Goal: Information Seeking & Learning: Learn about a topic

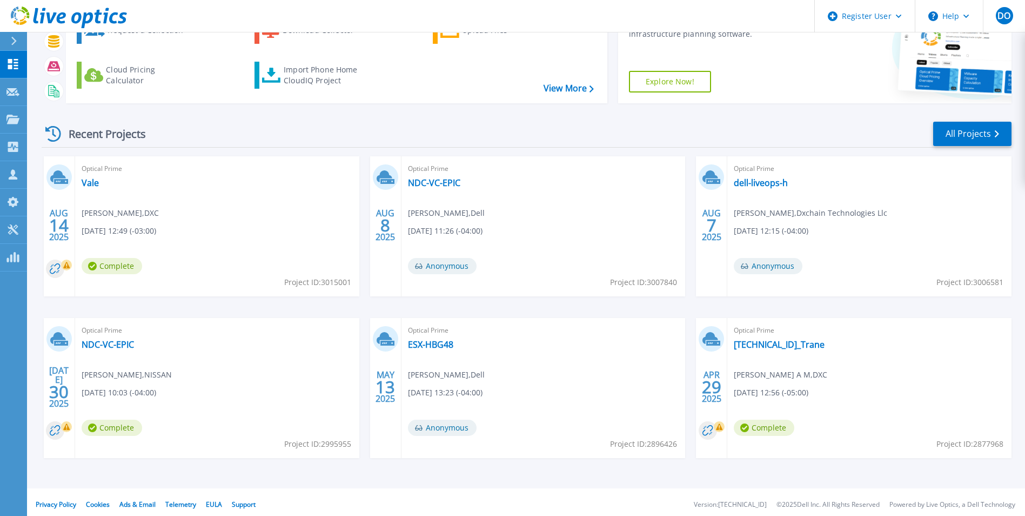
scroll to position [83, 0]
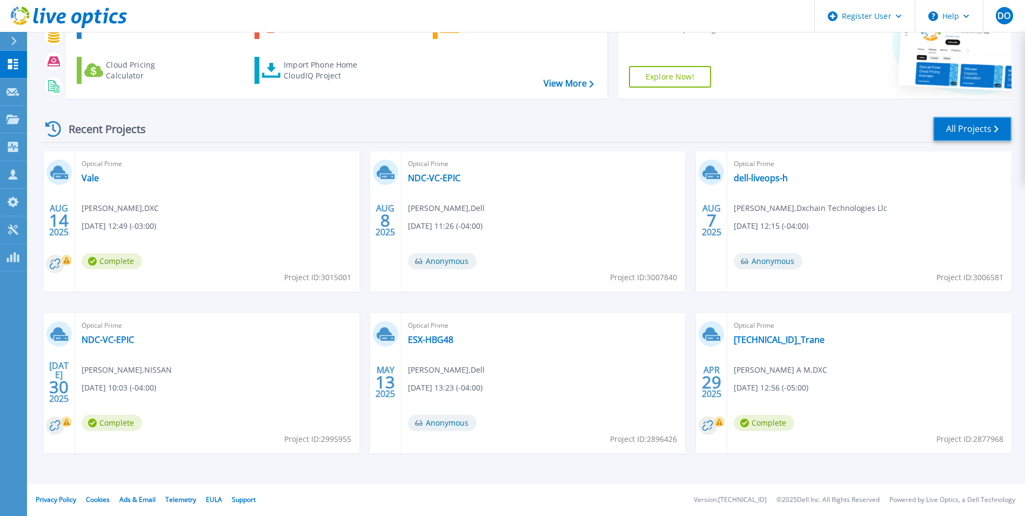
click at [979, 134] on link "All Projects" at bounding box center [972, 129] width 78 height 24
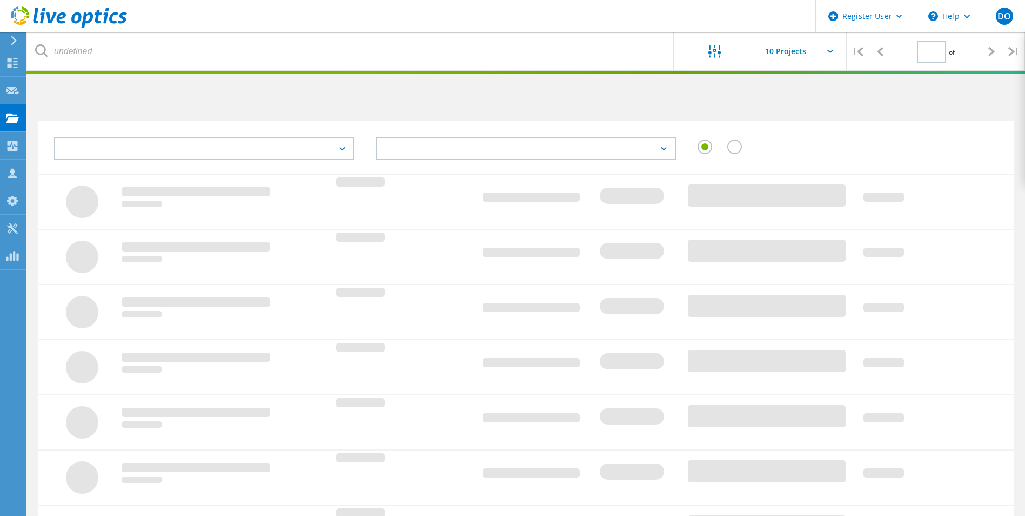
type input "1"
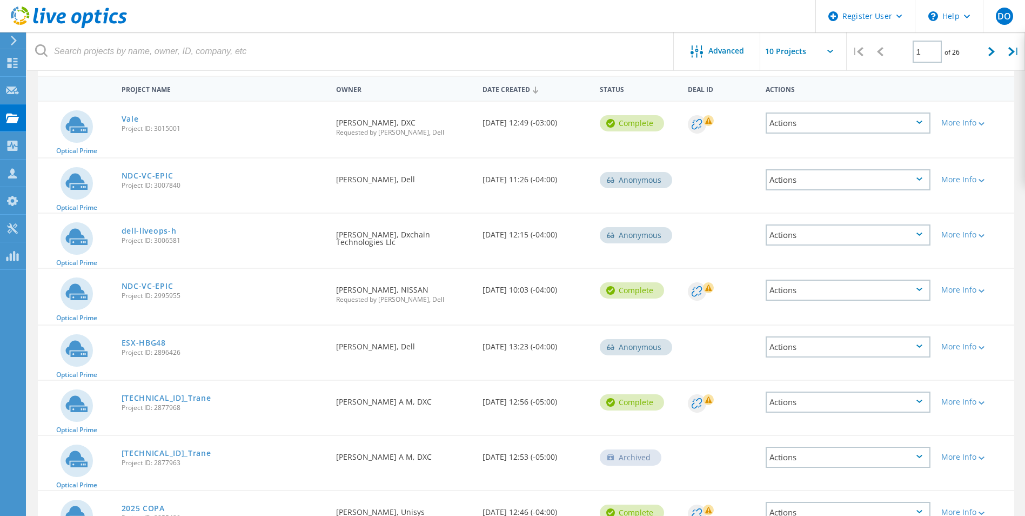
scroll to position [108, 0]
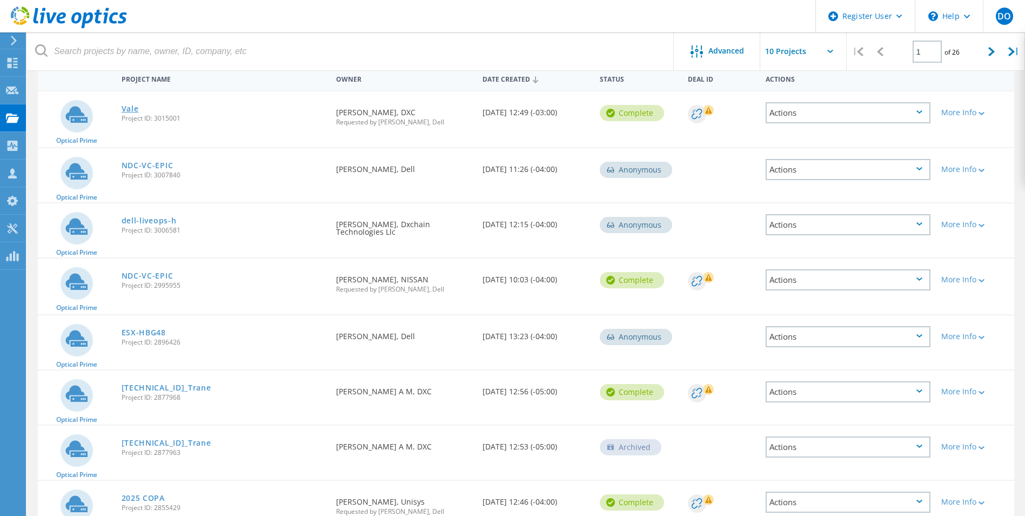
click at [126, 110] on link "Vale" at bounding box center [130, 109] width 17 height 8
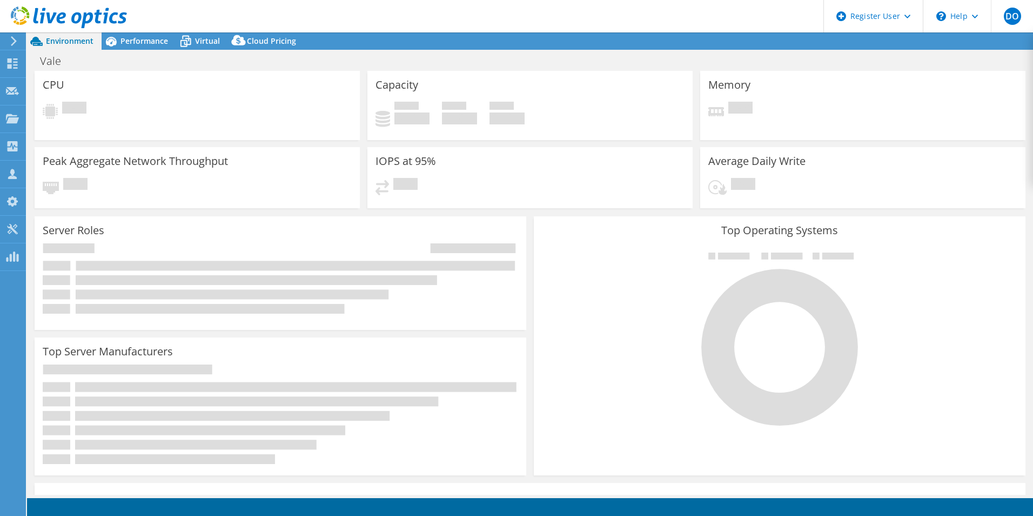
select select "USD"
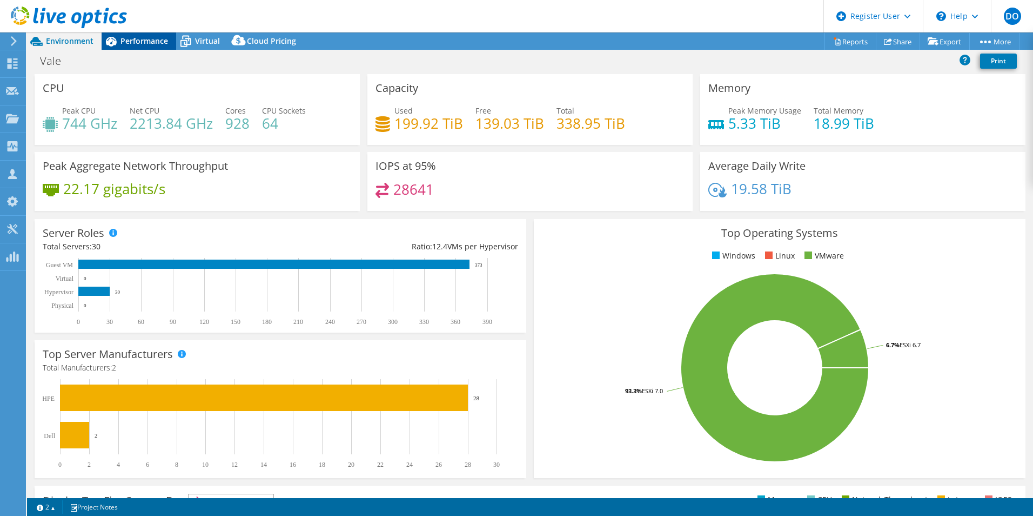
click at [135, 40] on span "Performance" at bounding box center [145, 41] width 48 height 10
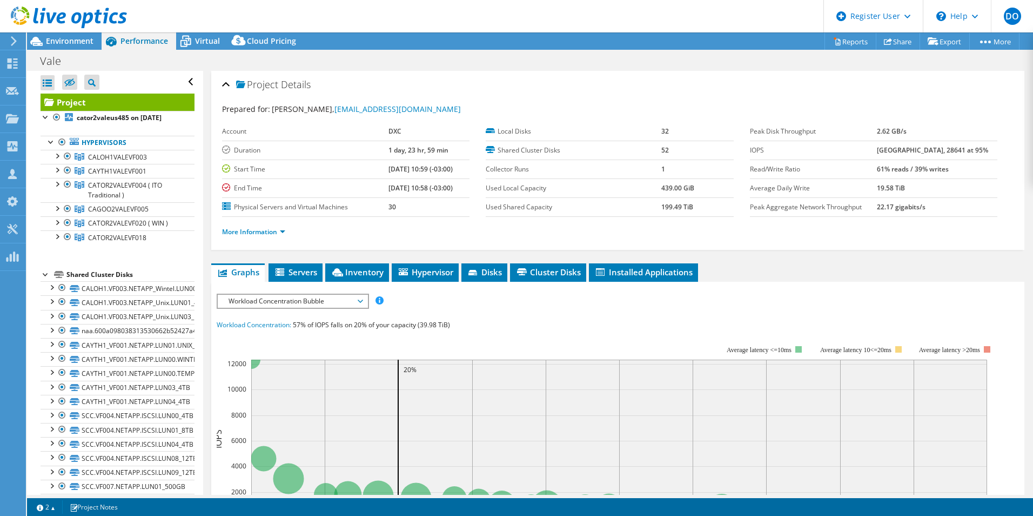
click at [338, 302] on span "Workload Concentration Bubble" at bounding box center [292, 301] width 139 height 13
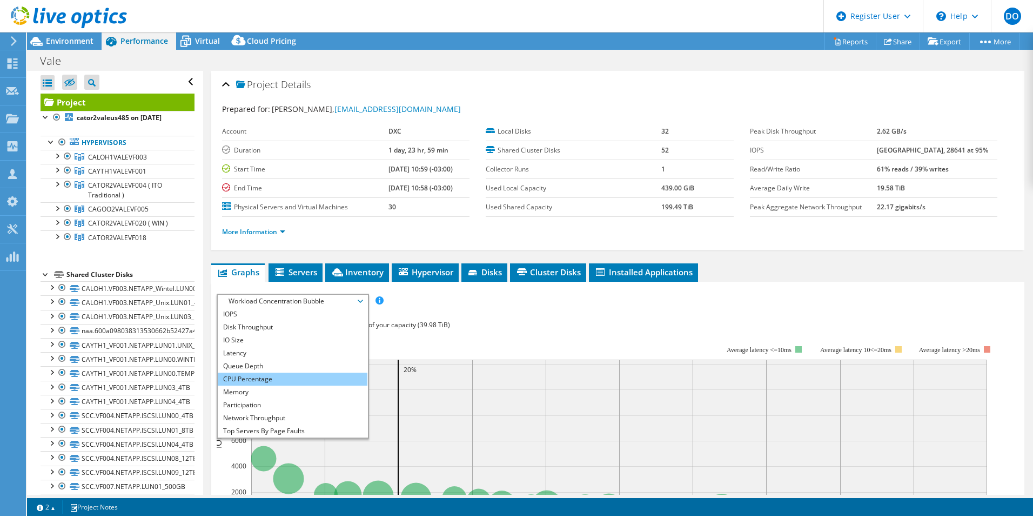
click at [267, 376] on li "CPU Percentage" at bounding box center [293, 378] width 150 height 13
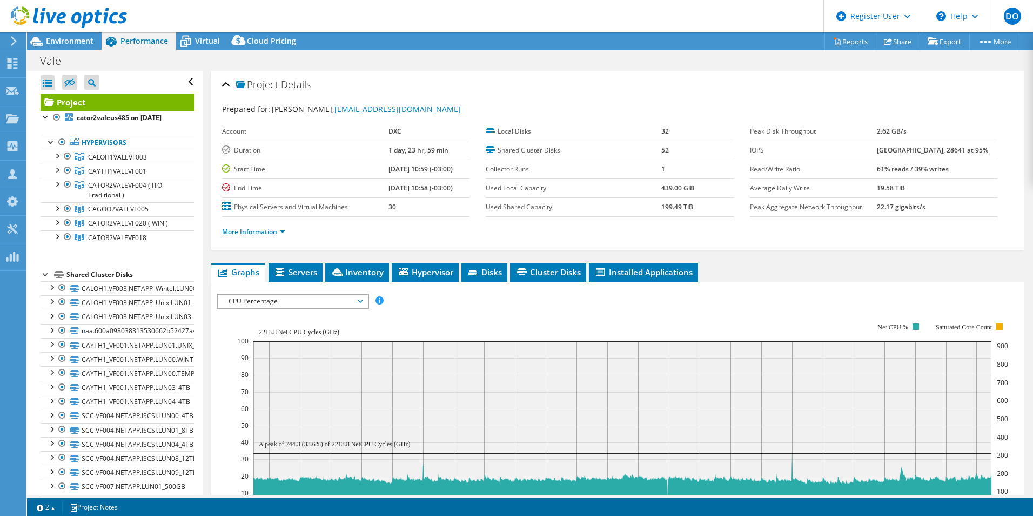
scroll to position [54, 0]
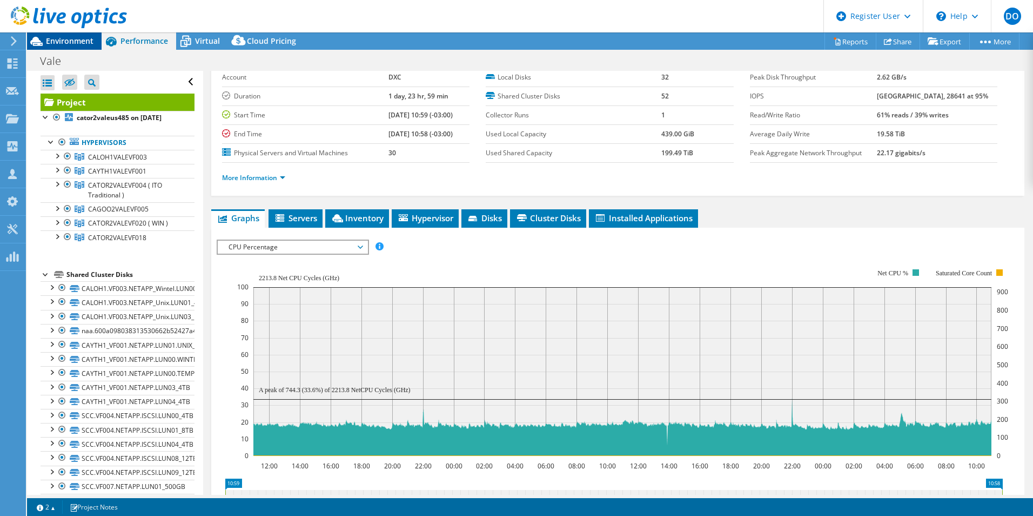
click at [75, 37] on span "Environment" at bounding box center [70, 41] width 48 height 10
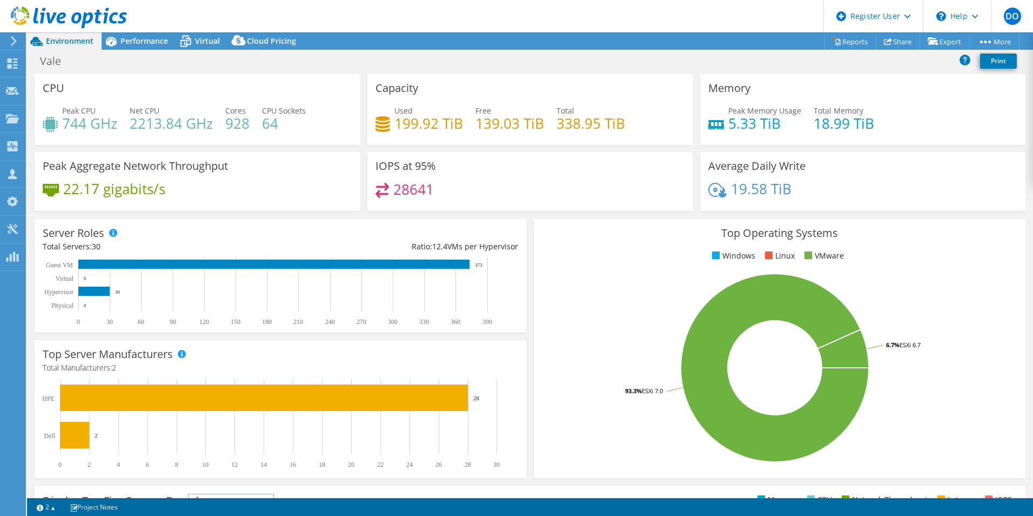
click at [206, 196] on div "22.17 gigabits/s" at bounding box center [197, 194] width 309 height 23
click at [142, 40] on span "Performance" at bounding box center [145, 41] width 48 height 10
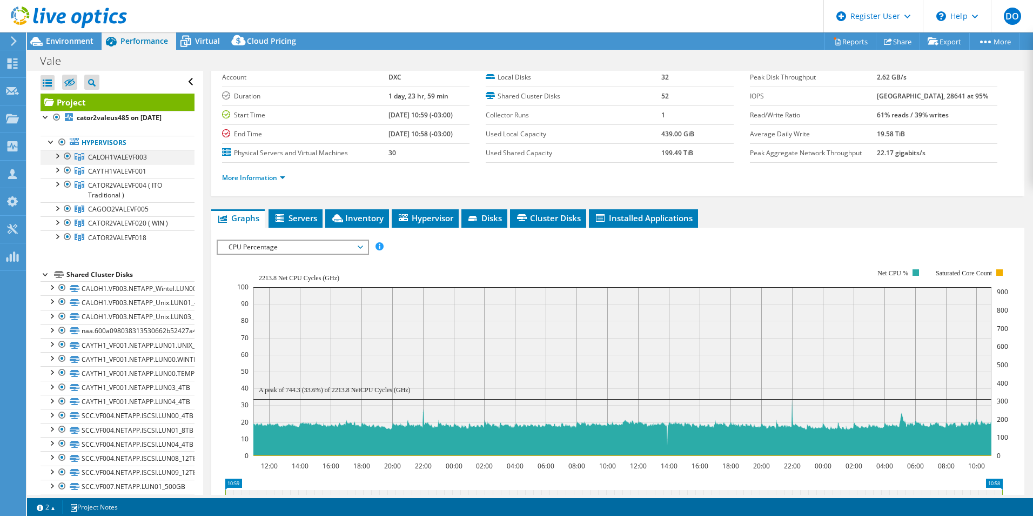
click at [64, 155] on div at bounding box center [67, 156] width 11 height 13
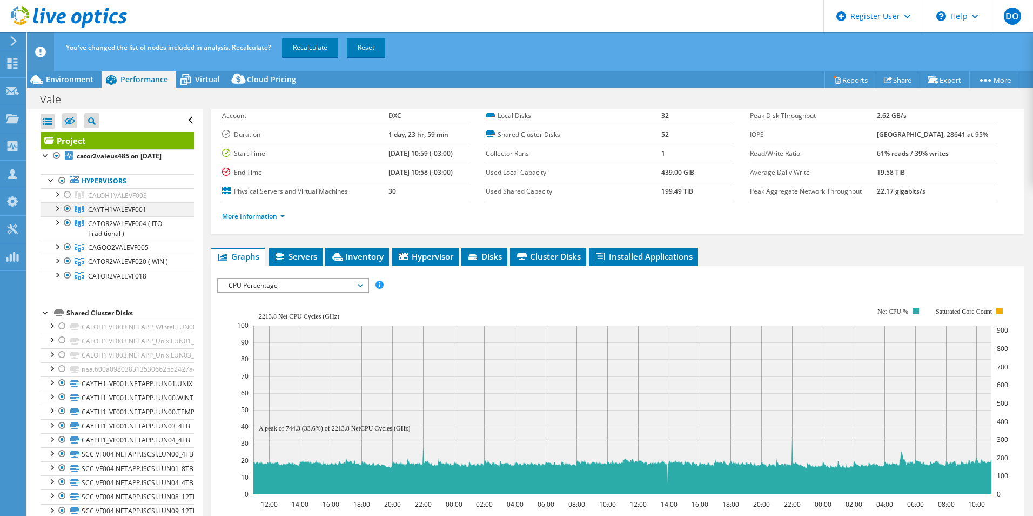
click at [66, 211] on div at bounding box center [67, 208] width 11 height 13
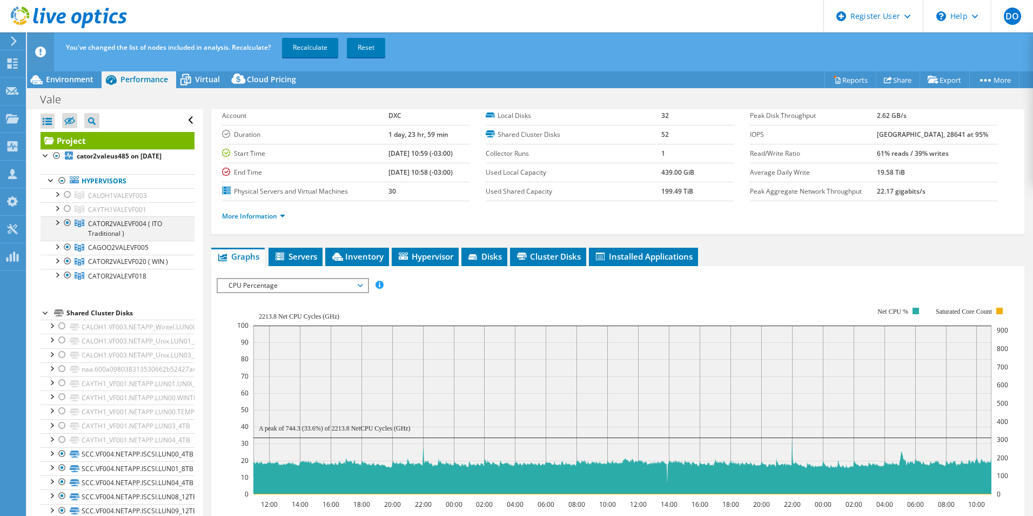
click at [67, 224] on div at bounding box center [67, 222] width 11 height 13
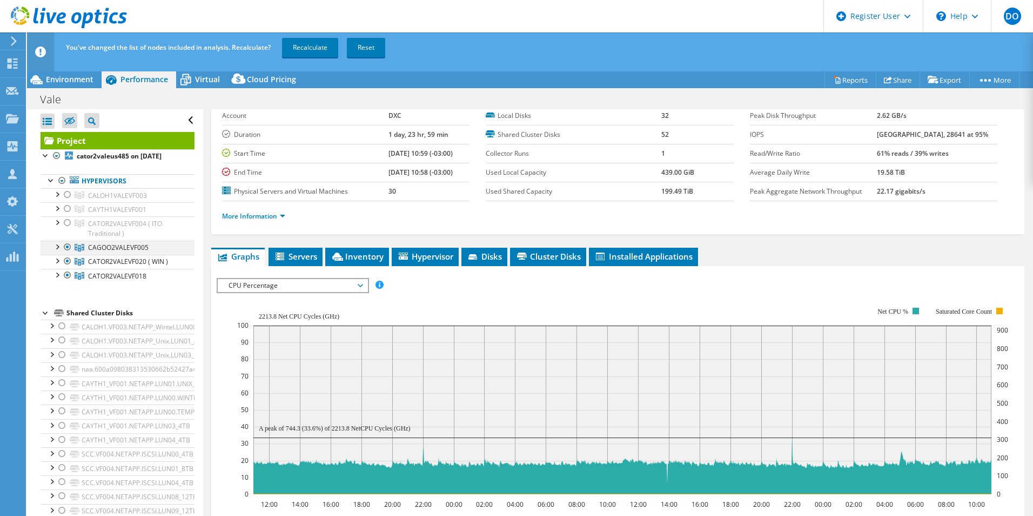
click at [66, 245] on div at bounding box center [67, 247] width 11 height 13
click at [66, 257] on div at bounding box center [67, 261] width 11 height 13
click at [316, 46] on link "Recalculate" at bounding box center [310, 47] width 56 height 19
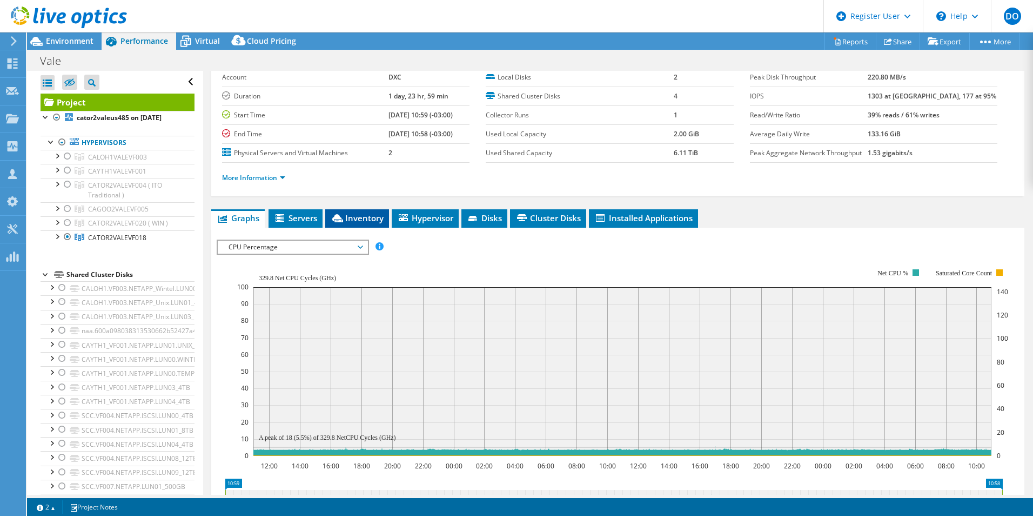
click at [368, 219] on span "Inventory" at bounding box center [357, 217] width 53 height 11
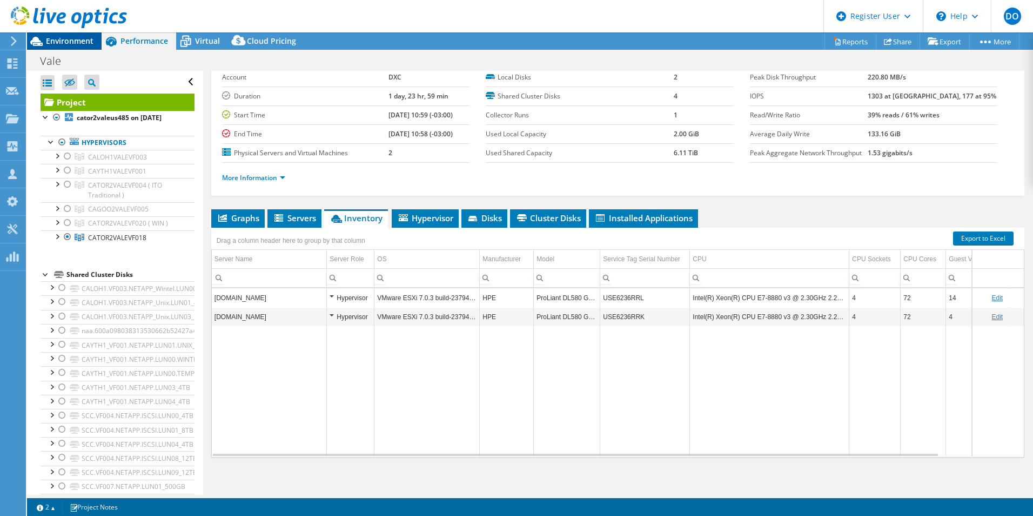
click at [59, 38] on span "Environment" at bounding box center [70, 41] width 48 height 10
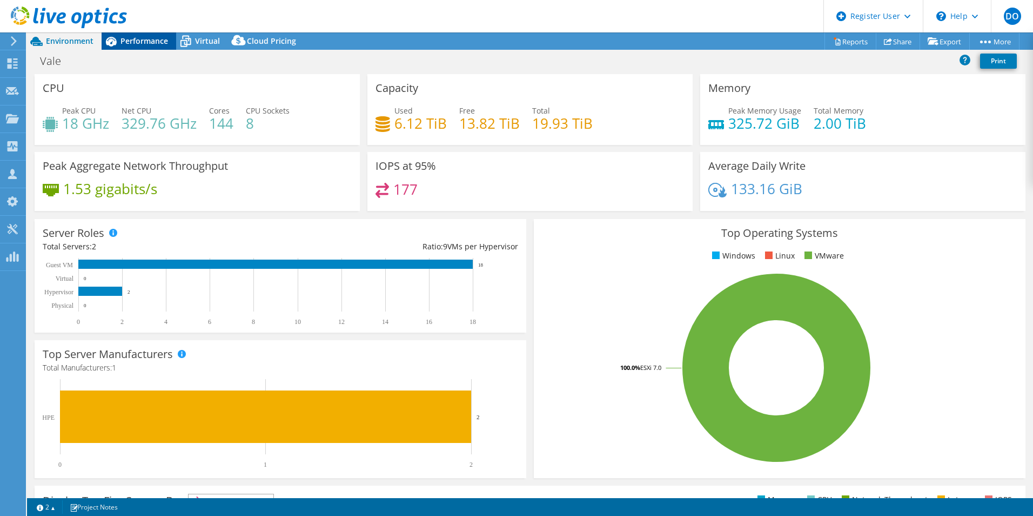
click at [147, 41] on span "Performance" at bounding box center [145, 41] width 48 height 10
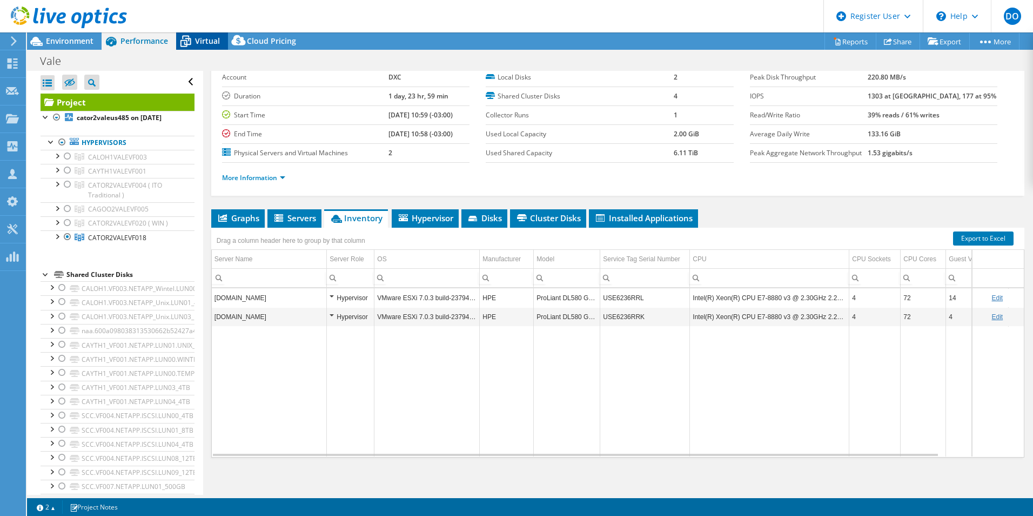
click at [206, 38] on span "Virtual" at bounding box center [207, 41] width 25 height 10
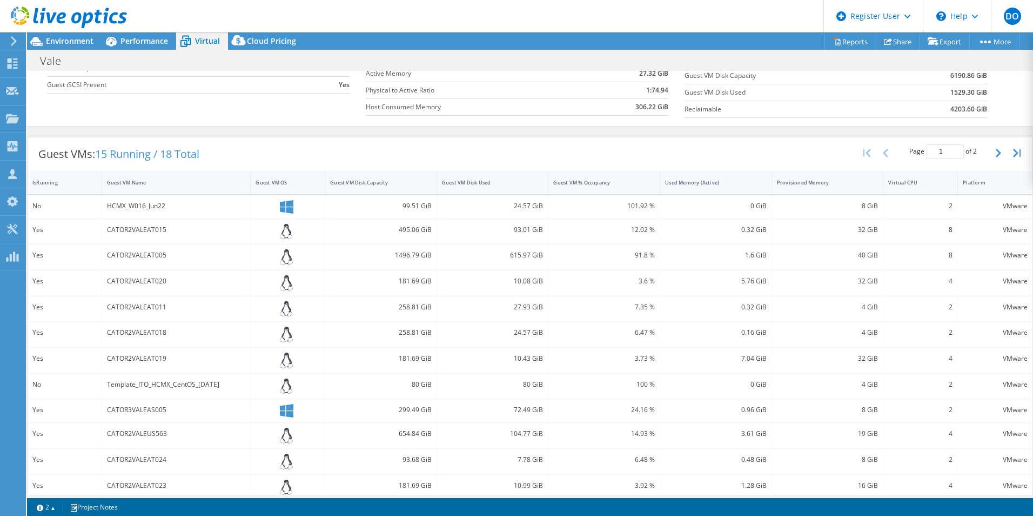
scroll to position [127, 0]
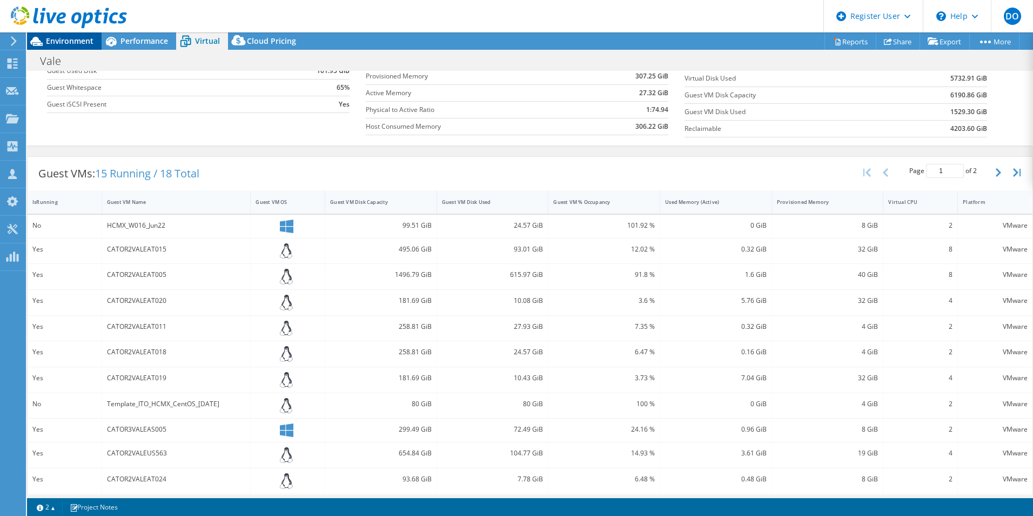
click at [75, 37] on span "Environment" at bounding box center [70, 41] width 48 height 10
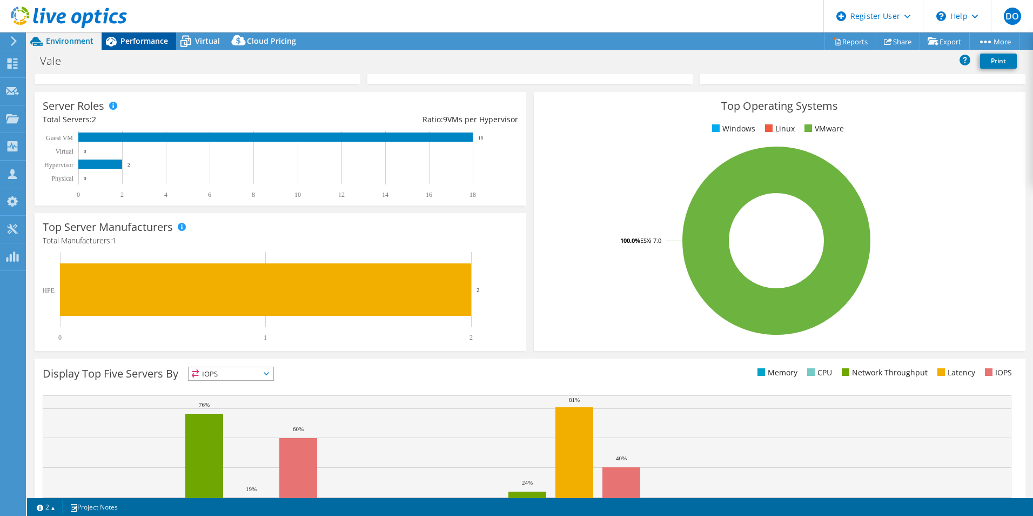
click at [143, 42] on span "Performance" at bounding box center [145, 41] width 48 height 10
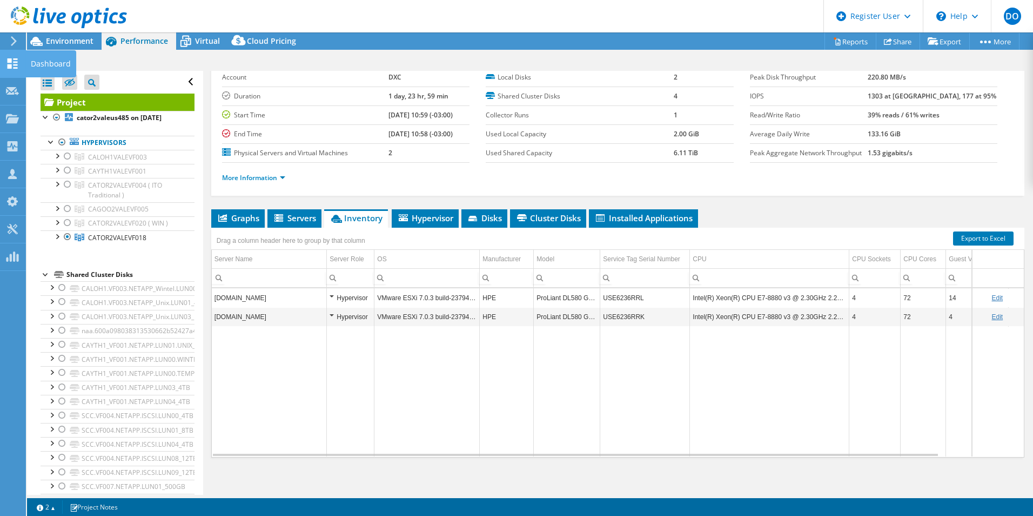
click at [15, 59] on use at bounding box center [13, 63] width 10 height 10
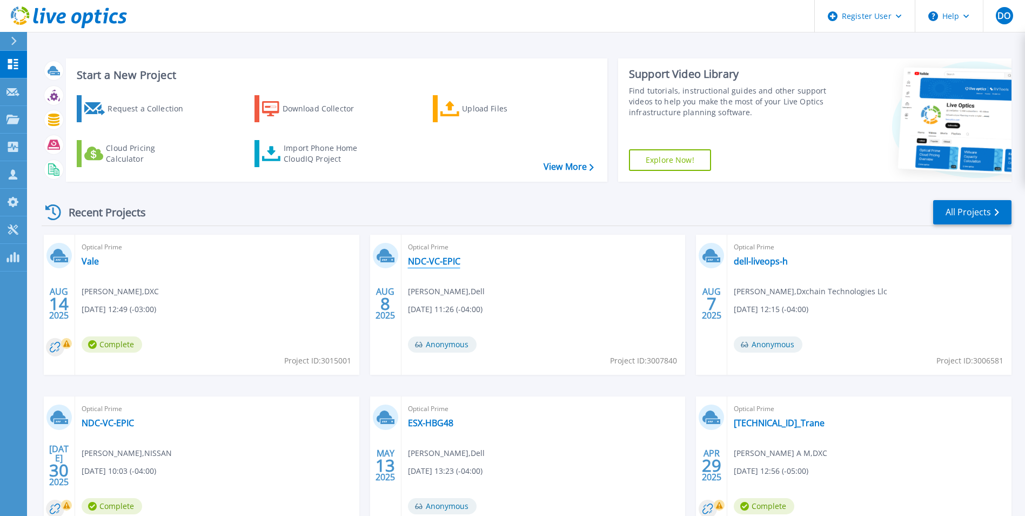
click at [436, 260] on link "NDC-VC-EPIC" at bounding box center [434, 261] width 52 height 11
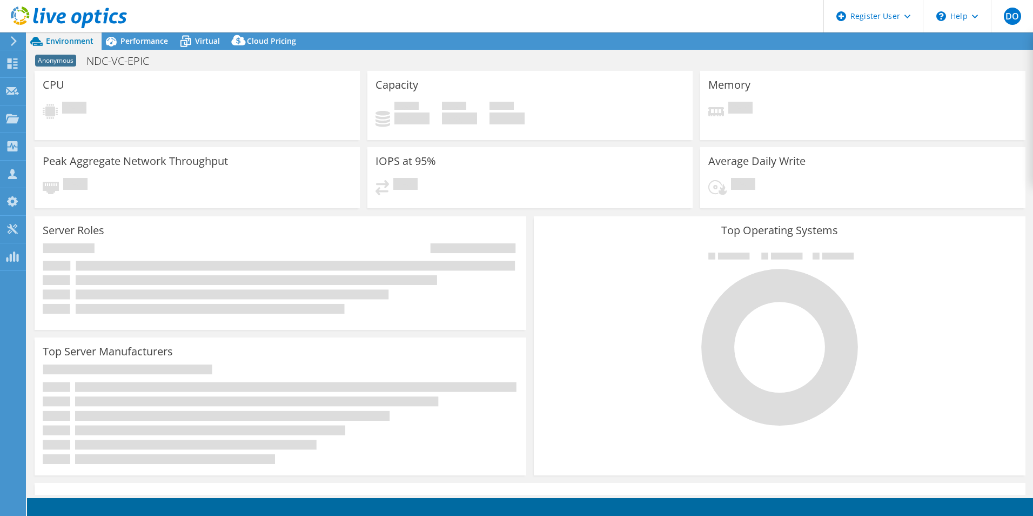
select select "USD"
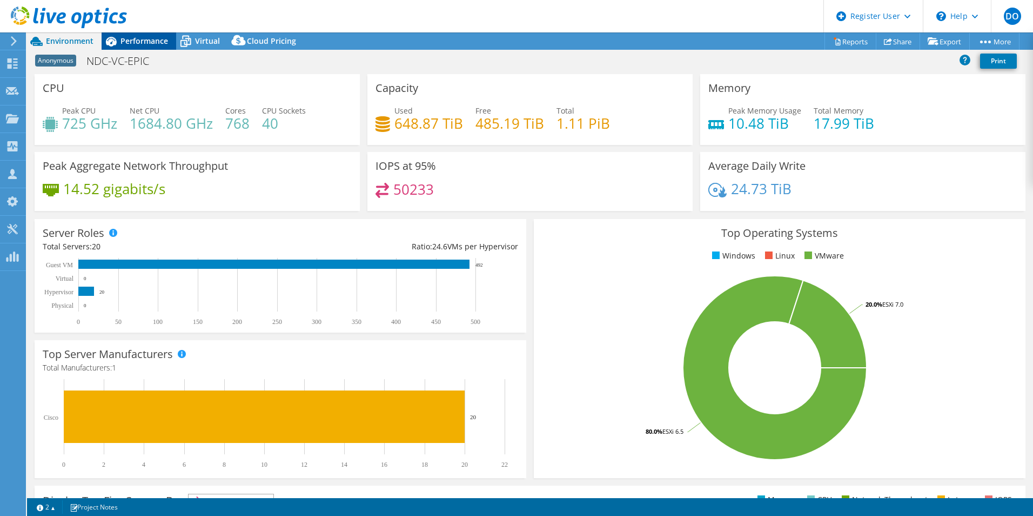
click at [151, 39] on span "Performance" at bounding box center [145, 41] width 48 height 10
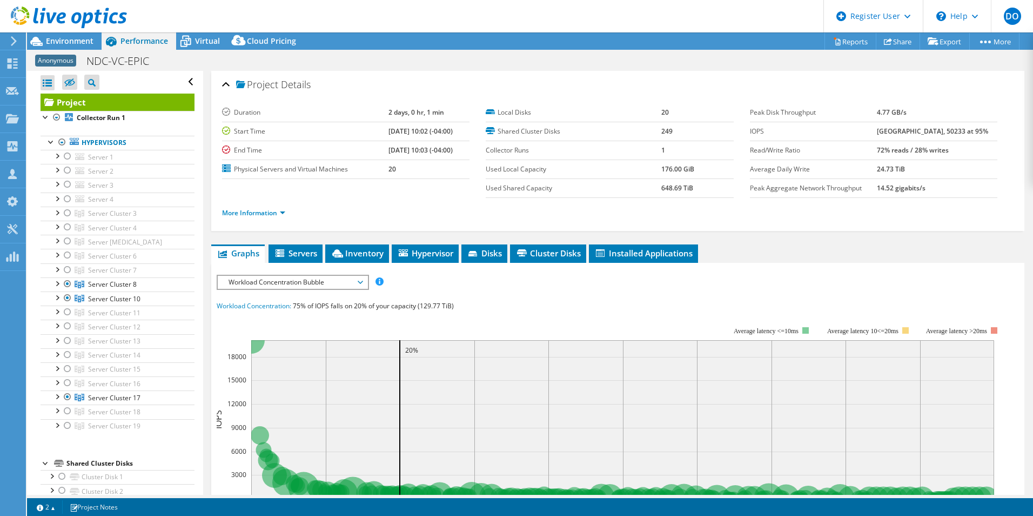
click at [363, 283] on icon at bounding box center [360, 282] width 5 height 3
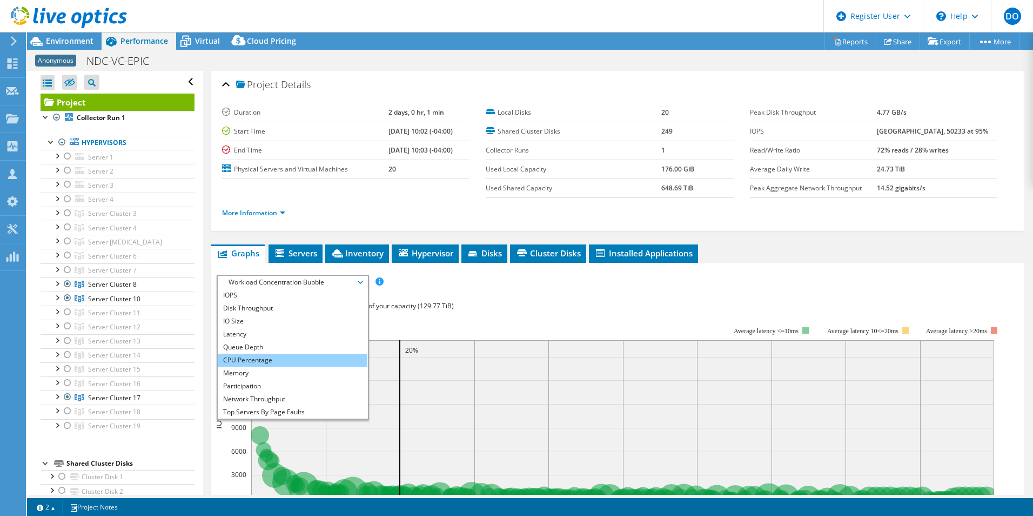
click at [312, 357] on li "CPU Percentage" at bounding box center [293, 359] width 150 height 13
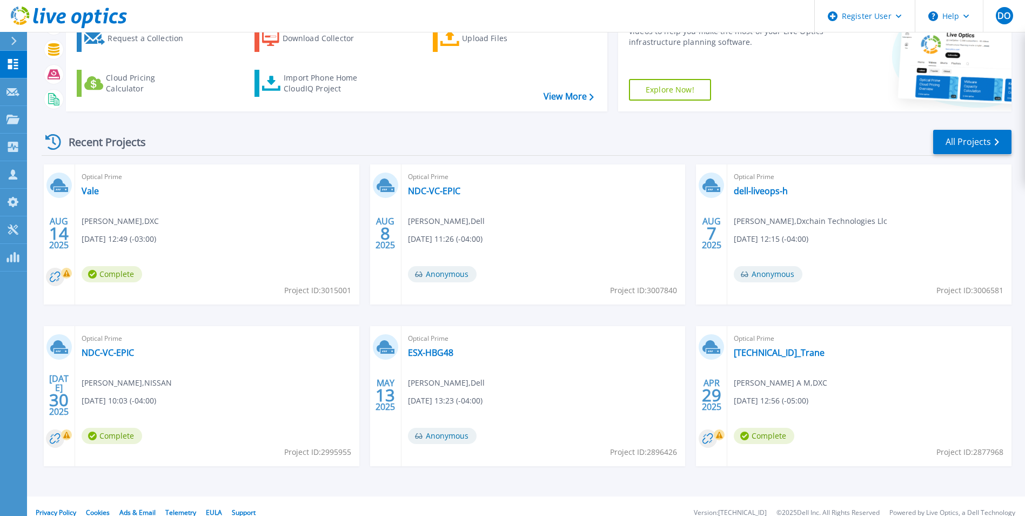
scroll to position [83, 0]
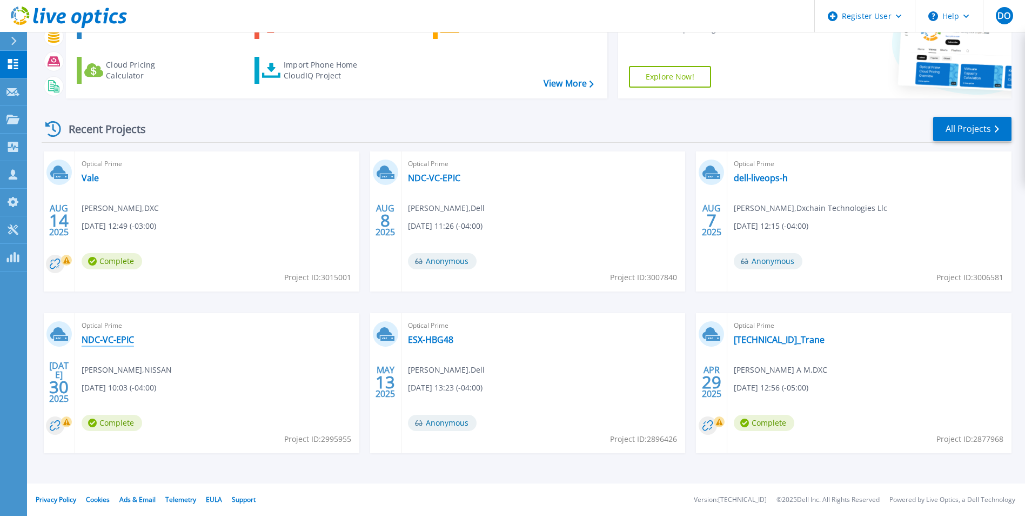
click at [111, 343] on link "NDC-VC-EPIC" at bounding box center [108, 339] width 52 height 11
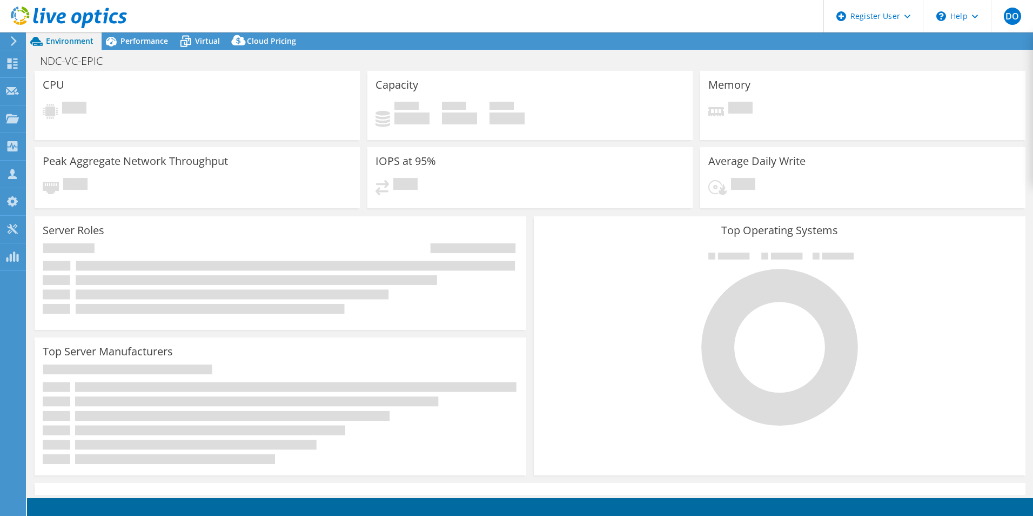
select select "USD"
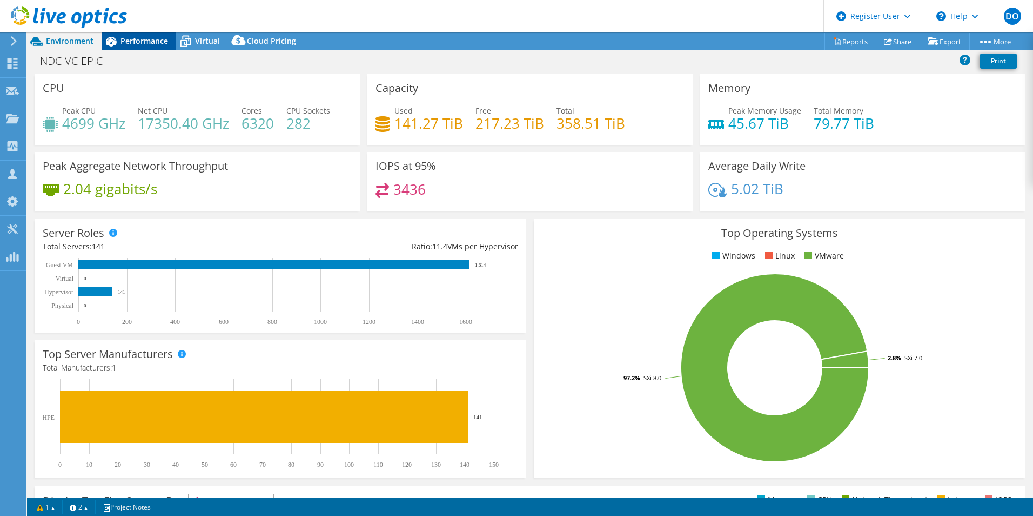
click at [149, 43] on span "Performance" at bounding box center [145, 41] width 48 height 10
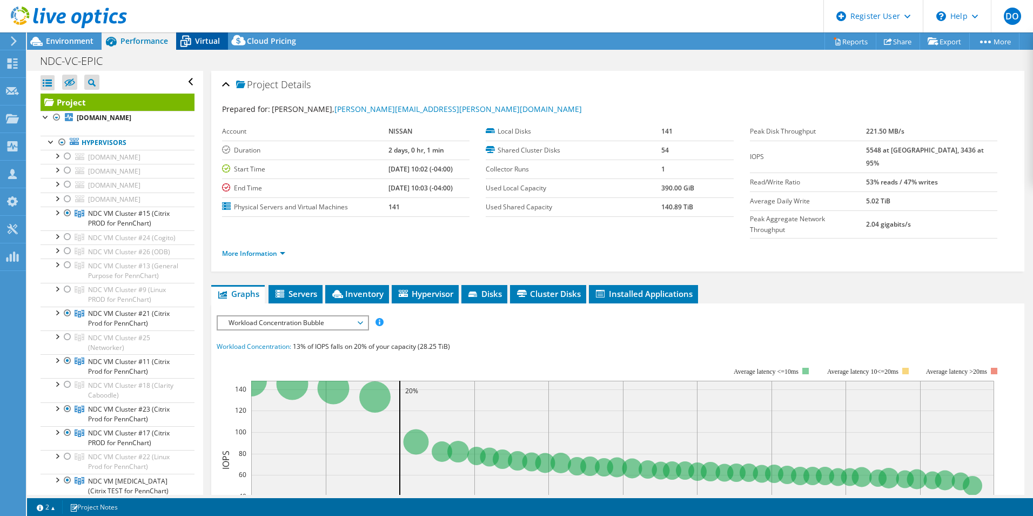
click at [207, 42] on span "Virtual" at bounding box center [207, 41] width 25 height 10
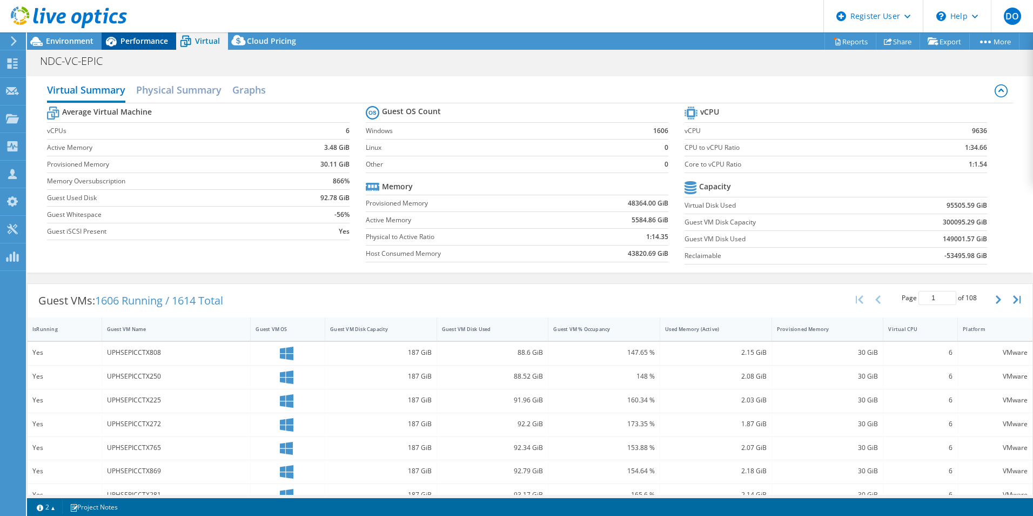
click at [151, 37] on span "Performance" at bounding box center [145, 41] width 48 height 10
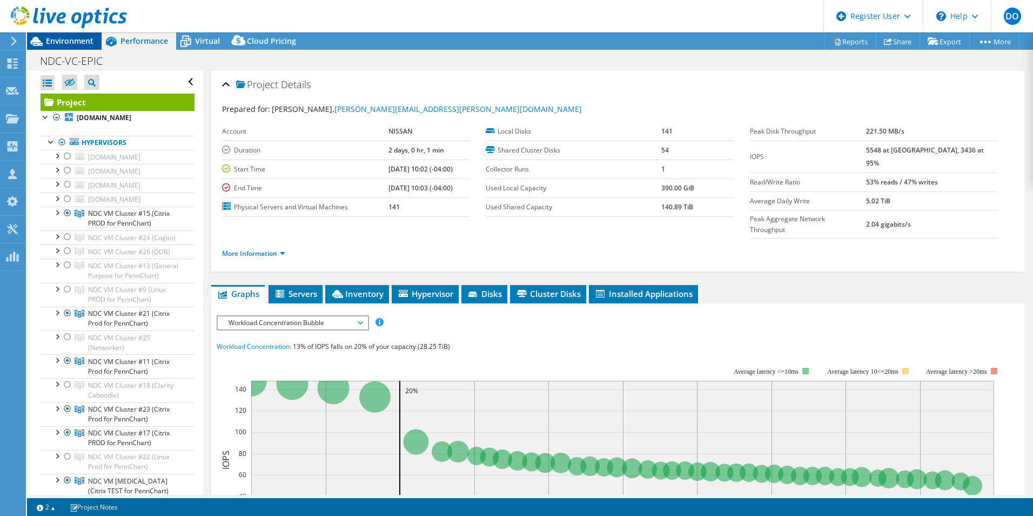
click at [72, 37] on span "Environment" at bounding box center [70, 41] width 48 height 10
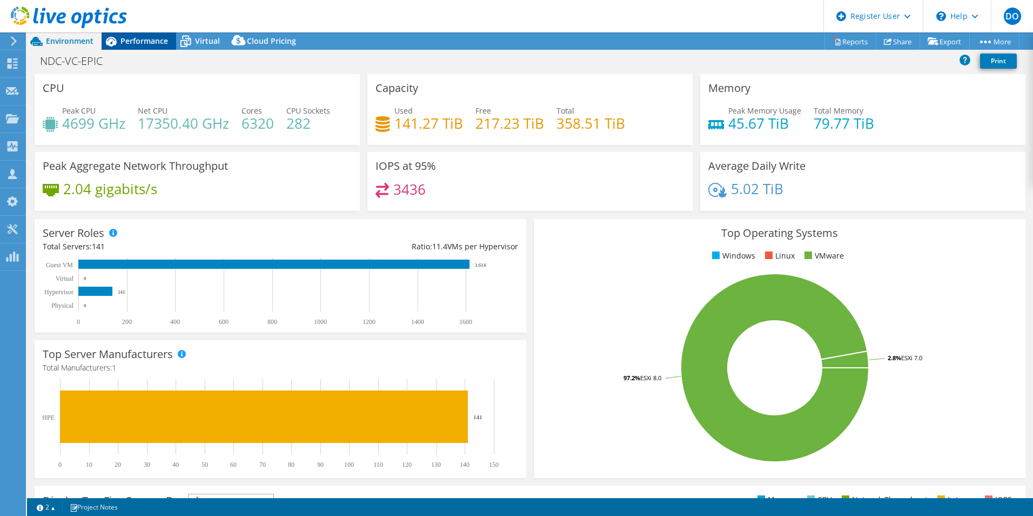
click at [152, 45] on span "Performance" at bounding box center [145, 41] width 48 height 10
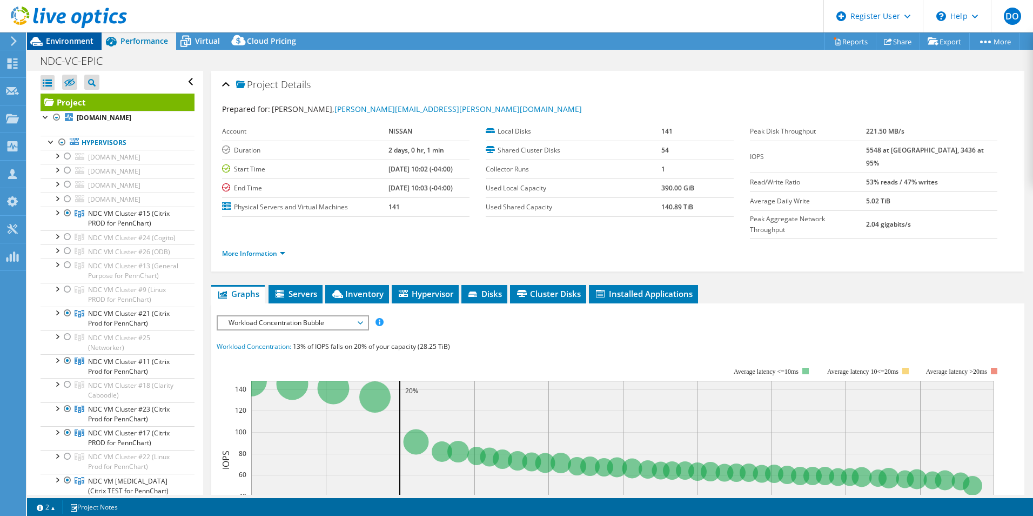
click at [84, 45] on span "Environment" at bounding box center [70, 41] width 48 height 10
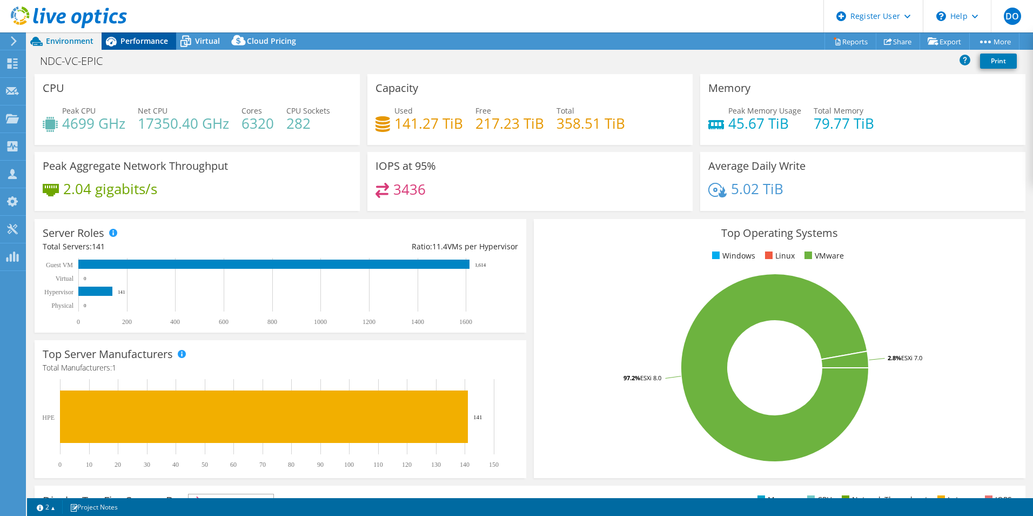
click at [148, 44] on span "Performance" at bounding box center [145, 41] width 48 height 10
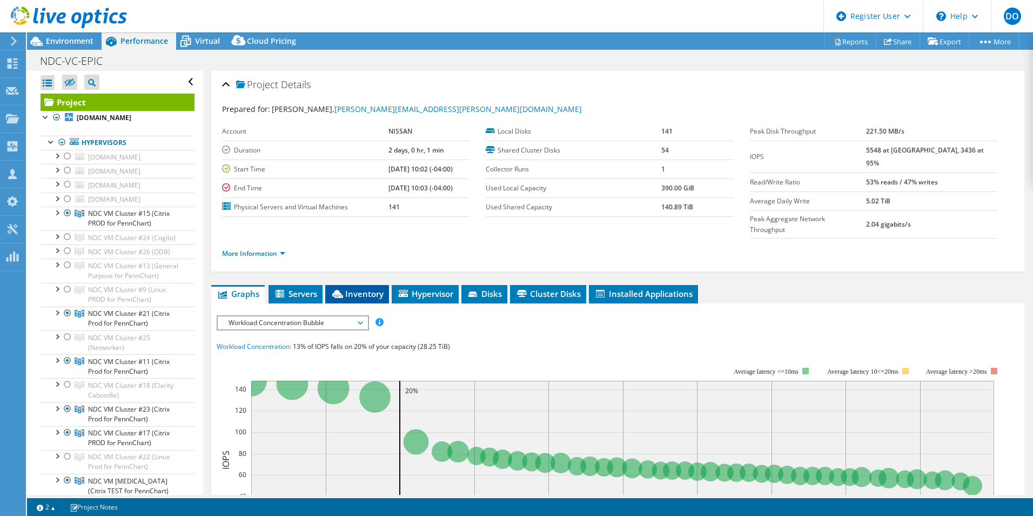
click at [362, 288] on span "Inventory" at bounding box center [357, 293] width 53 height 11
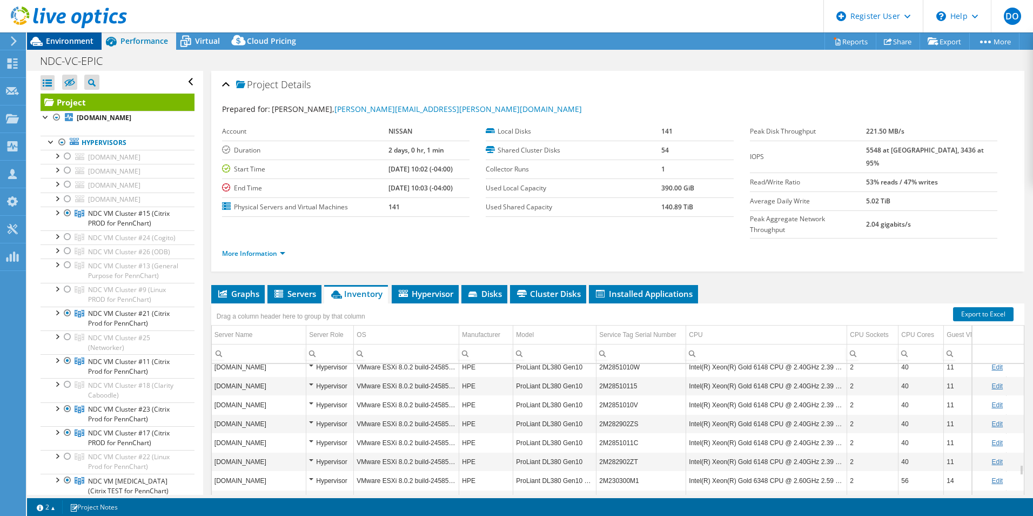
click at [64, 44] on span "Environment" at bounding box center [70, 41] width 48 height 10
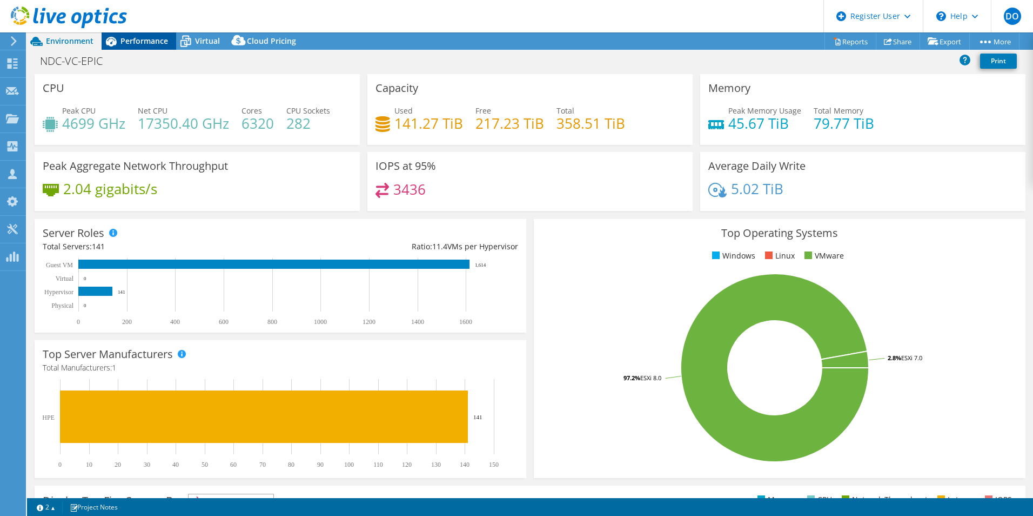
click at [142, 40] on span "Performance" at bounding box center [145, 41] width 48 height 10
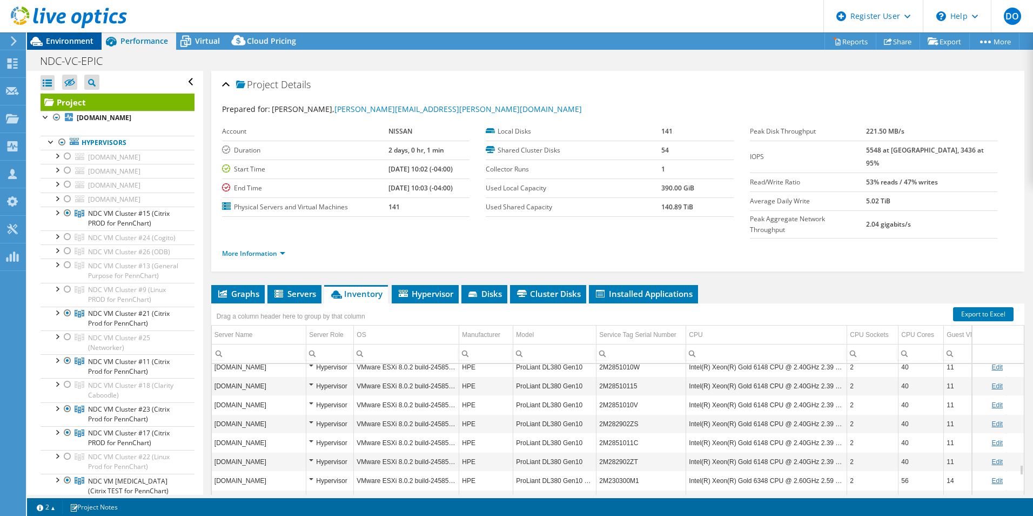
click at [70, 45] on span "Environment" at bounding box center [70, 41] width 48 height 10
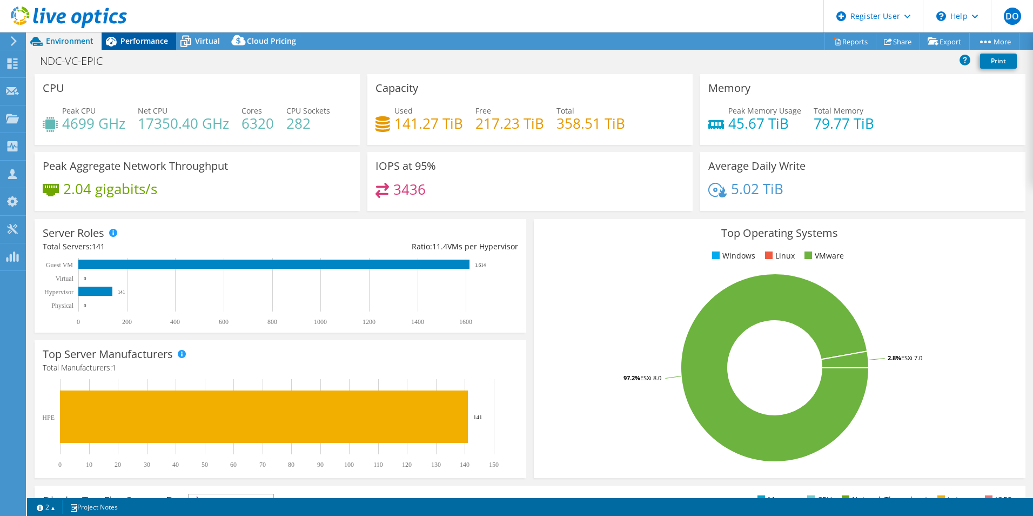
click at [139, 39] on span "Performance" at bounding box center [145, 41] width 48 height 10
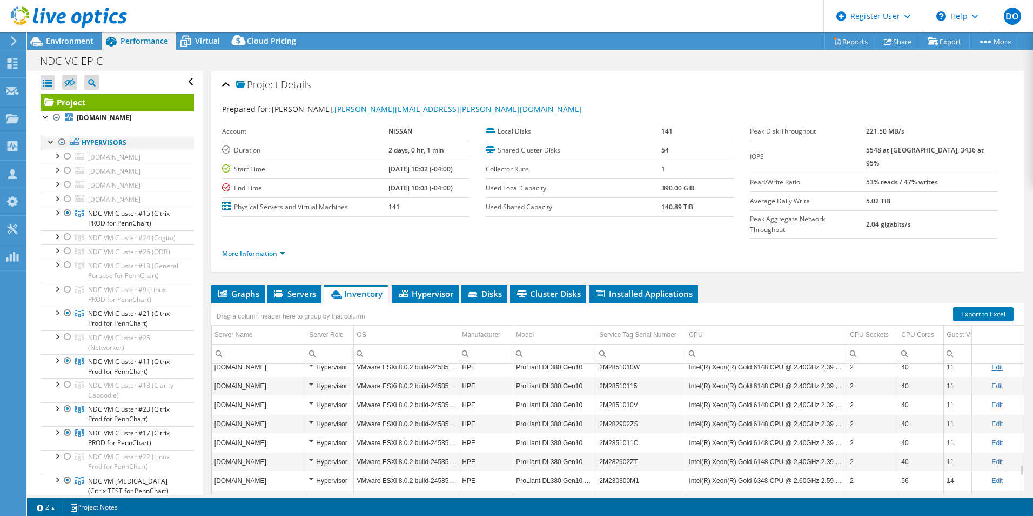
click at [59, 145] on div at bounding box center [62, 142] width 11 height 13
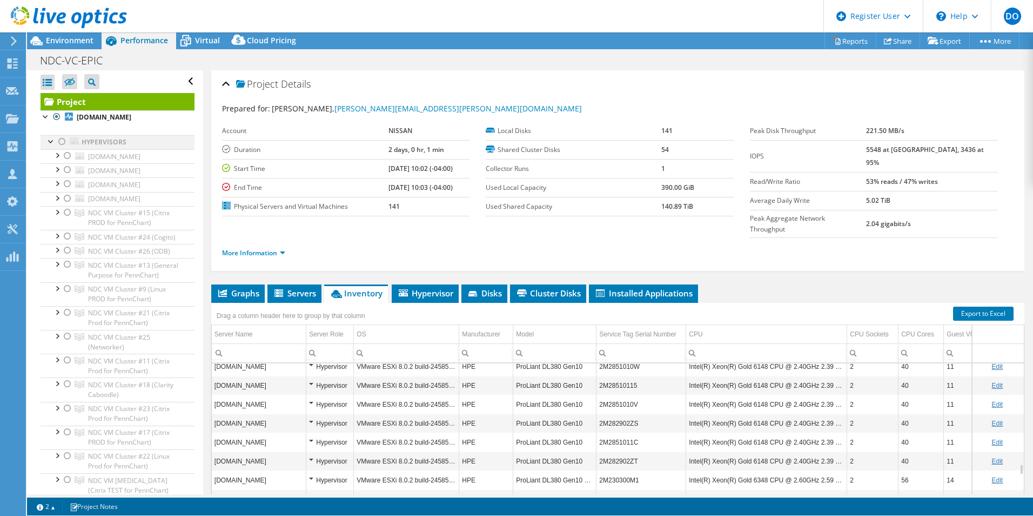
click at [61, 144] on div at bounding box center [62, 141] width 11 height 13
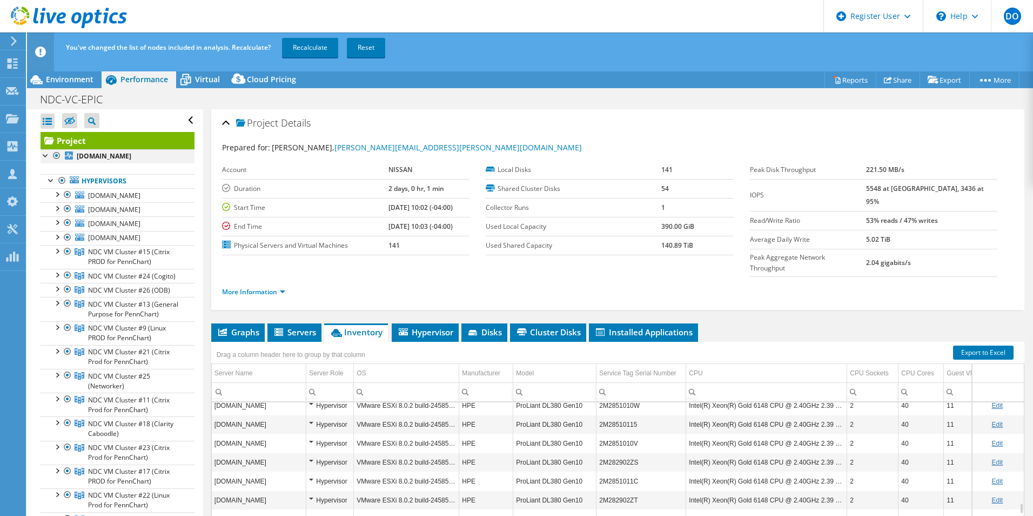
click at [55, 157] on div at bounding box center [56, 155] width 11 height 13
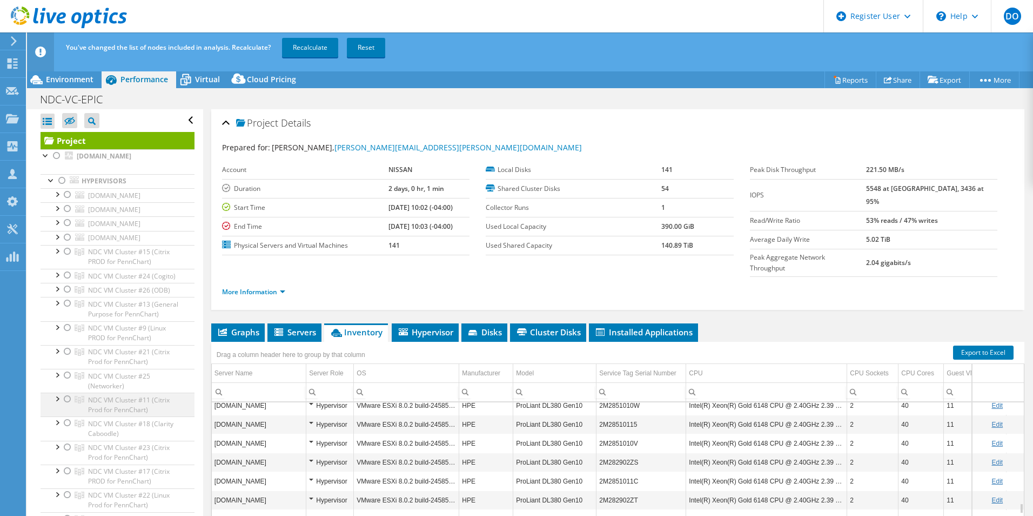
click at [68, 405] on div at bounding box center [67, 398] width 11 height 13
click at [311, 48] on link "Recalculate" at bounding box center [310, 47] width 56 height 19
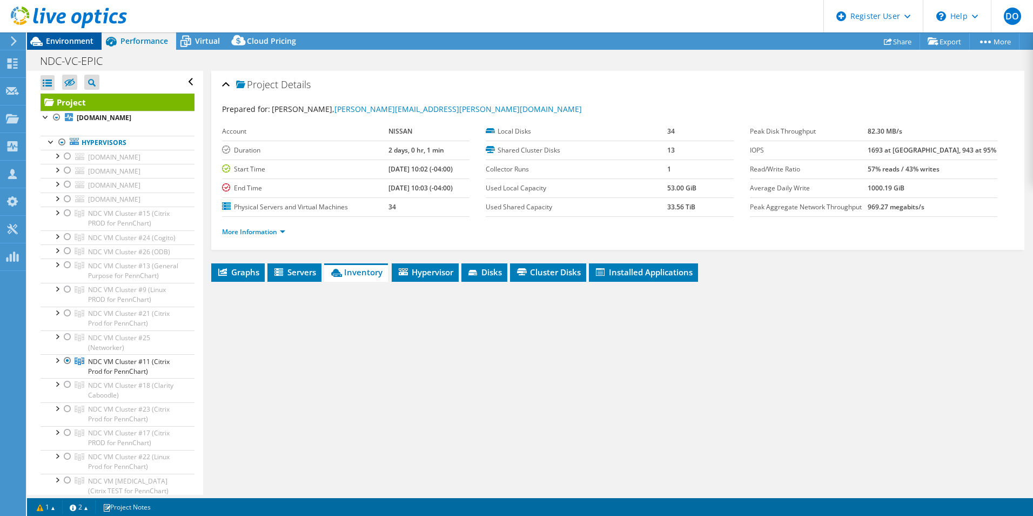
click at [63, 44] on span "Environment" at bounding box center [70, 41] width 48 height 10
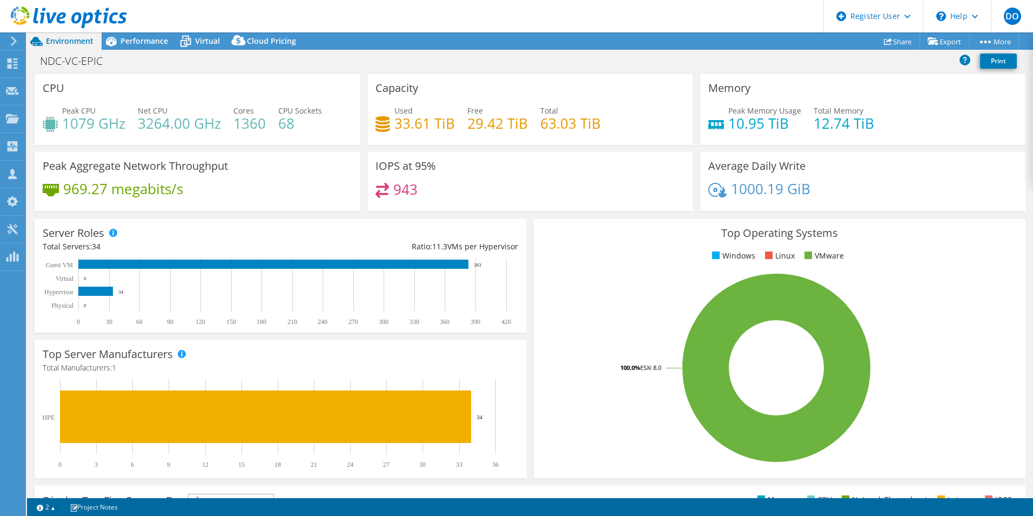
select select "USD"
click at [17, 64] on icon at bounding box center [12, 63] width 13 height 10
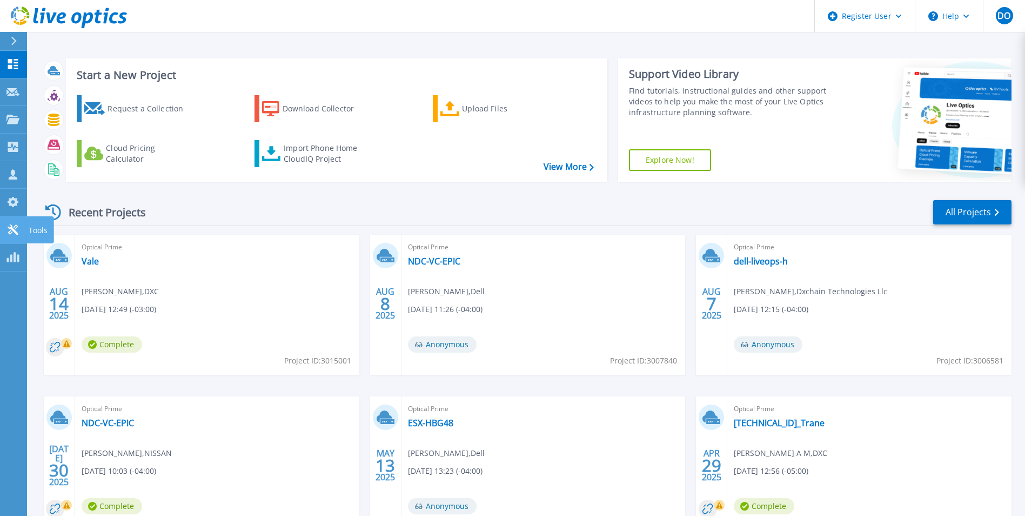
click at [34, 228] on p "Tools" at bounding box center [38, 230] width 19 height 28
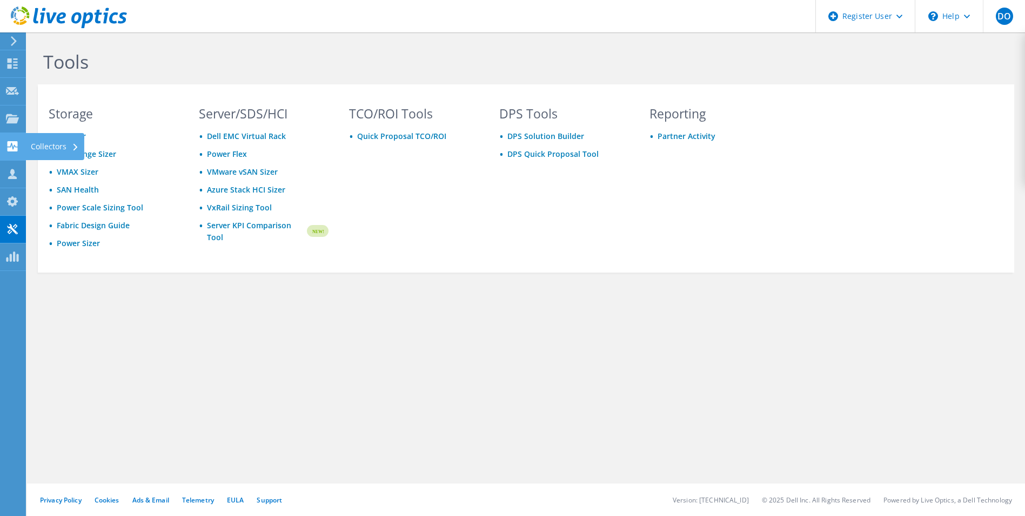
click at [36, 149] on div "Collectors" at bounding box center [54, 146] width 59 height 27
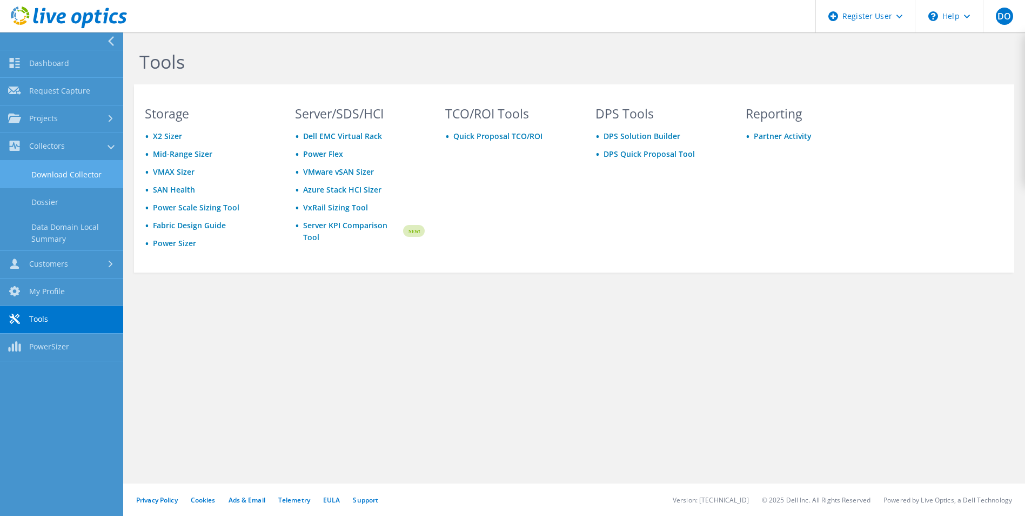
click at [84, 173] on link "Download Collector" at bounding box center [61, 175] width 123 height 28
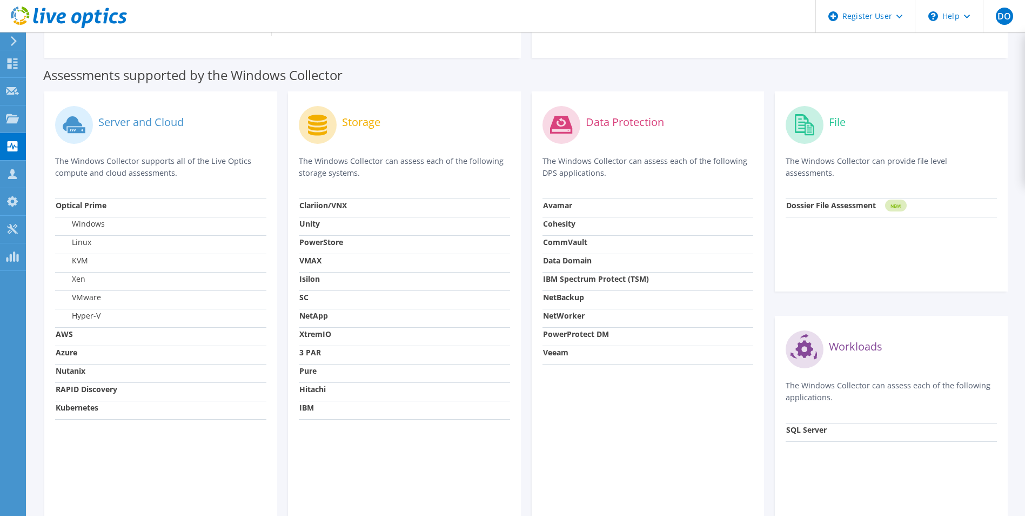
scroll to position [324, 0]
